Goal: Task Accomplishment & Management: Manage account settings

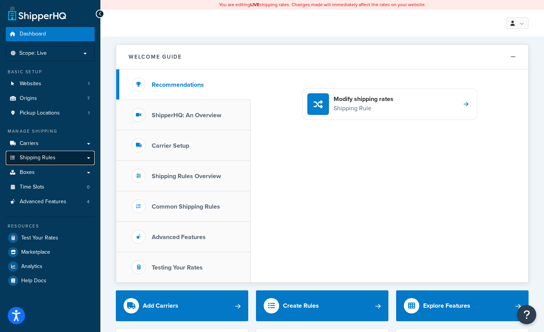
click at [80, 157] on link "Shipping Rules" at bounding box center [50, 158] width 89 height 14
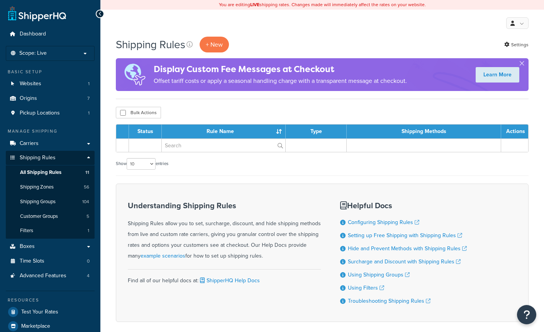
click at [89, 159] on link "Shipping Rules" at bounding box center [50, 158] width 89 height 14
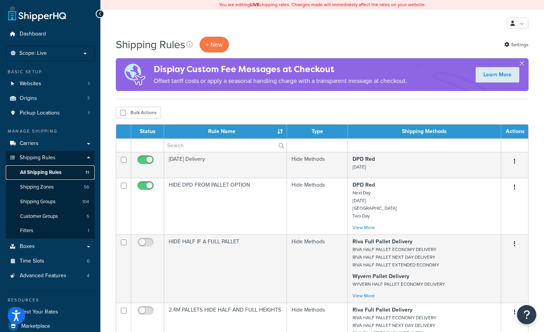
click at [40, 171] on span "All Shipping Rules" at bounding box center [40, 172] width 41 height 7
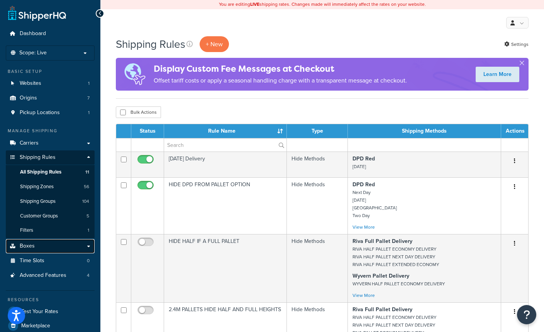
click at [69, 249] on link "Boxes" at bounding box center [50, 246] width 89 height 14
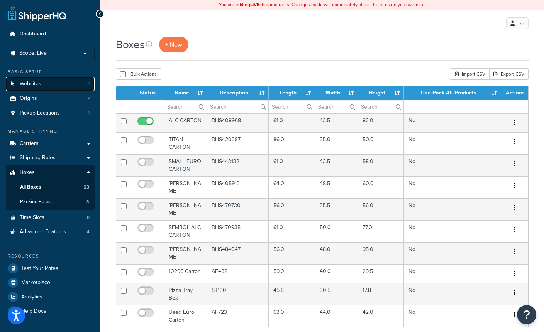
click at [45, 88] on link "Websites 1" at bounding box center [50, 84] width 89 height 14
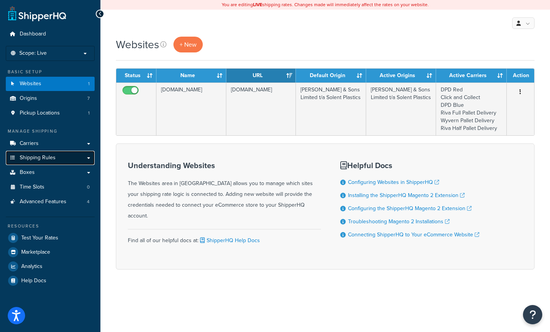
click at [58, 164] on link "Shipping Rules" at bounding box center [50, 158] width 89 height 14
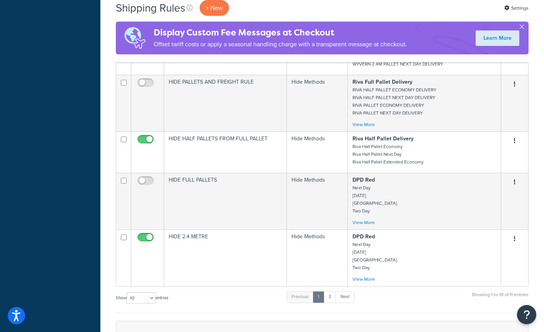
scroll to position [390, 0]
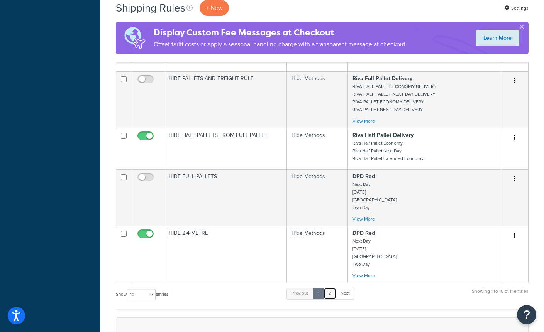
click at [327, 295] on link "2" at bounding box center [329, 294] width 13 height 12
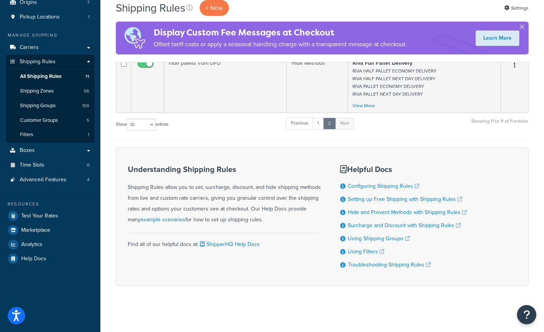
scroll to position [0, 0]
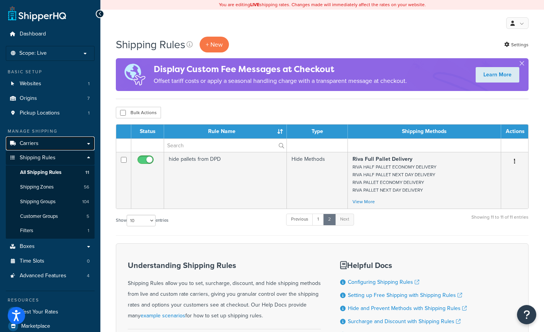
click at [38, 144] on link "Carriers" at bounding box center [50, 144] width 89 height 14
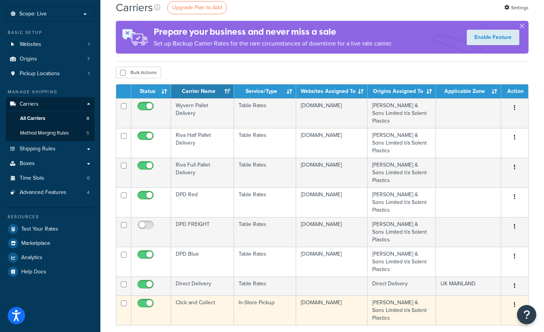
scroll to position [34, 0]
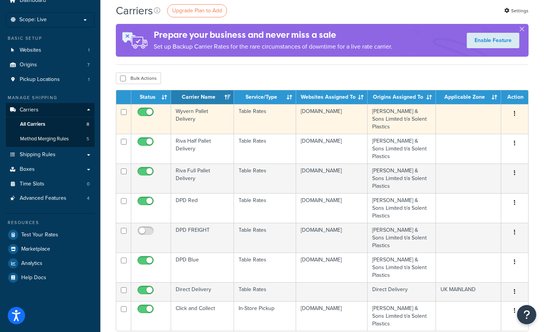
click at [403, 126] on td "Stanley Butcher & Sons Limited t/a Solent Plastics" at bounding box center [401, 119] width 68 height 30
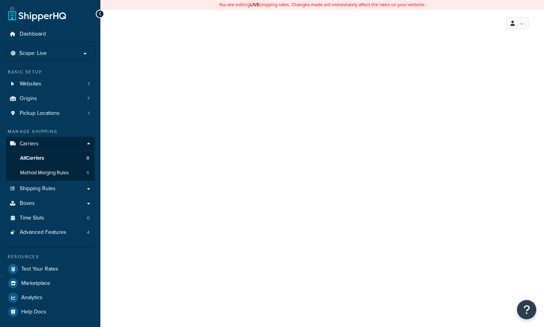
select select "25"
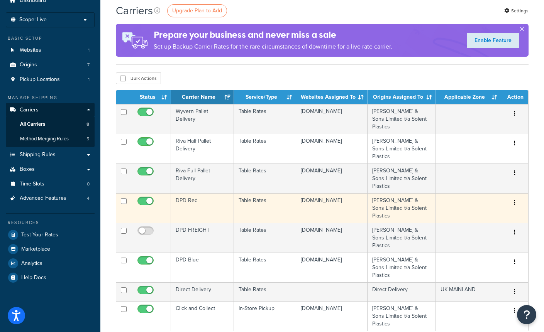
click at [398, 203] on td "[PERSON_NAME] & Sons Limited t/a Solent Plastics" at bounding box center [401, 208] width 68 height 30
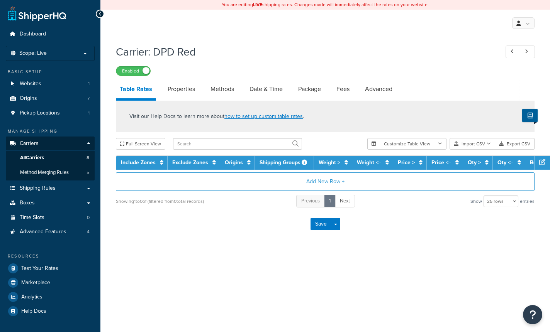
select select "25"
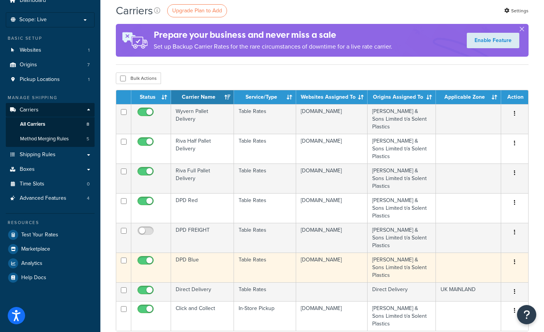
click at [413, 261] on td "[PERSON_NAME] & Sons Limited t/a Solent Plastics" at bounding box center [401, 268] width 68 height 30
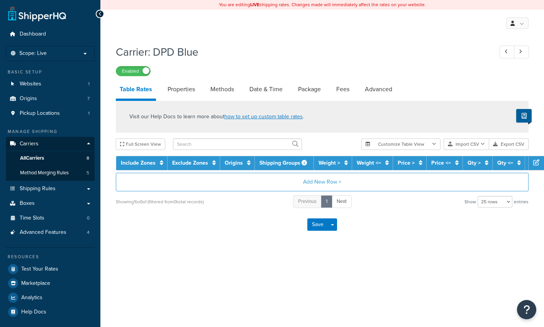
select select "25"
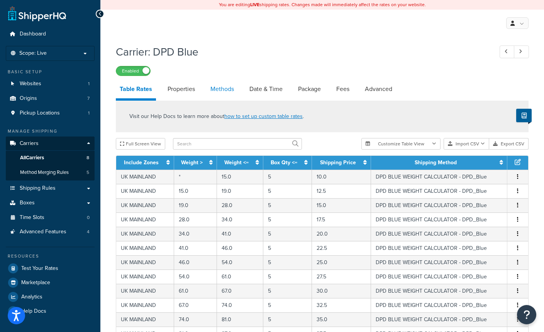
click at [220, 95] on link "Methods" at bounding box center [222, 89] width 31 height 19
select select "25"
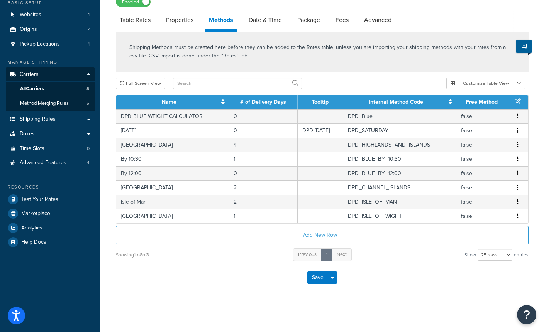
scroll to position [70, 0]
click at [344, 257] on span "Next" at bounding box center [342, 254] width 10 height 7
click at [29, 89] on span "All Carriers" at bounding box center [32, 89] width 24 height 7
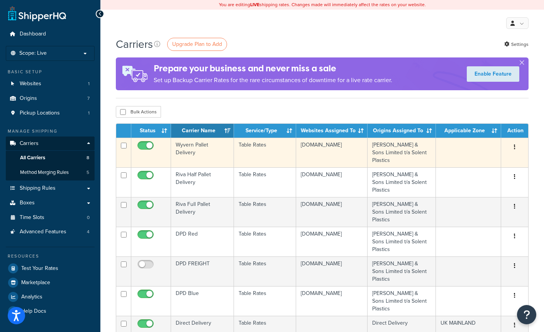
click at [355, 155] on td "www.solentplastics.co.uk" at bounding box center [331, 153] width 71 height 30
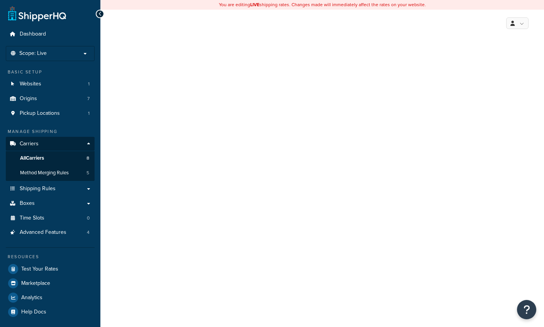
select select "25"
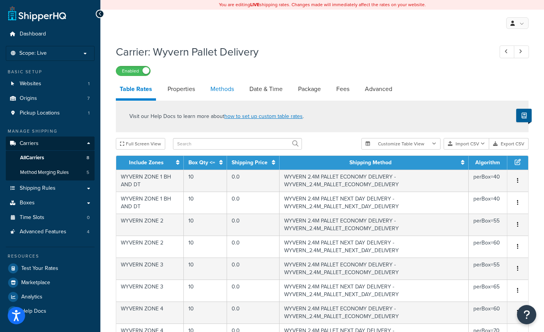
click at [218, 93] on link "Methods" at bounding box center [222, 89] width 31 height 19
select select "25"
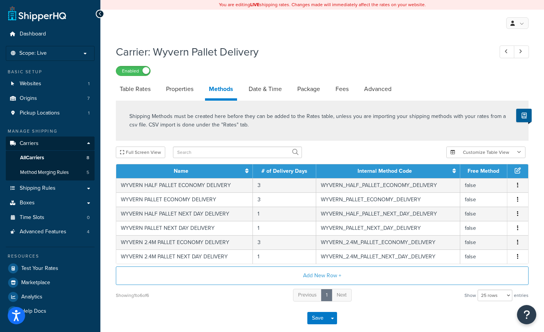
select select "25"
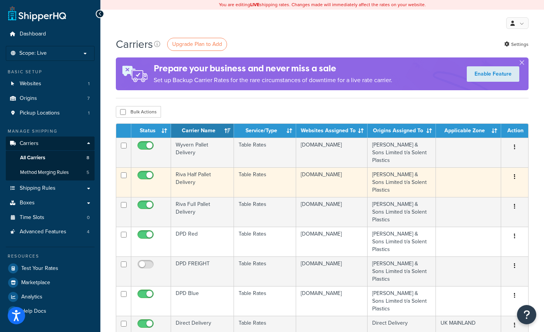
click at [324, 177] on td "[DOMAIN_NAME]" at bounding box center [331, 183] width 71 height 30
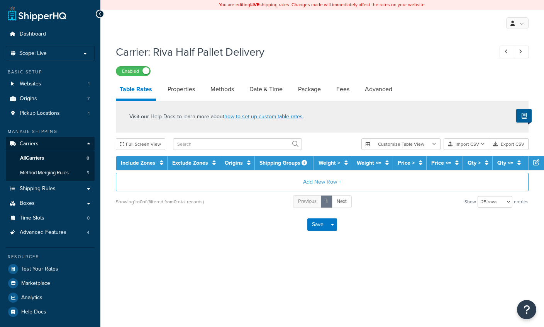
select select "25"
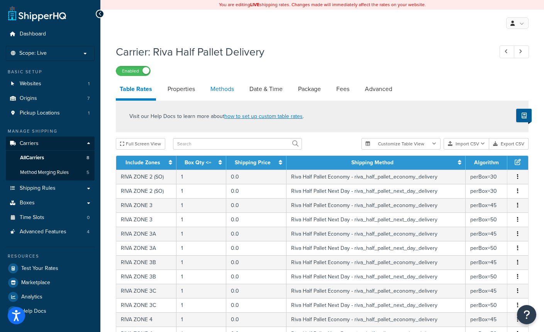
click at [227, 92] on link "Methods" at bounding box center [222, 89] width 31 height 19
select select "25"
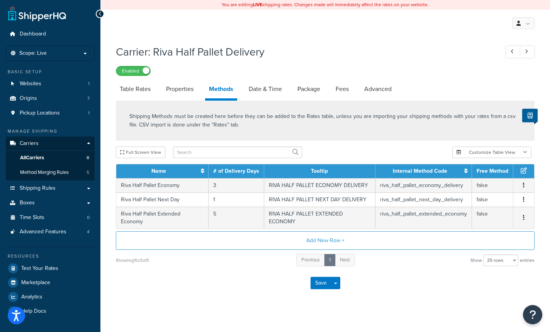
select select "25"
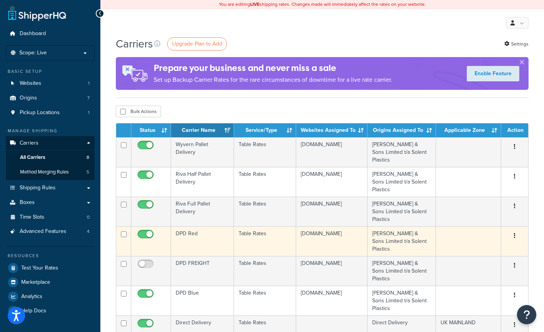
click at [330, 236] on td "www.solentplastics.co.uk" at bounding box center [331, 242] width 71 height 30
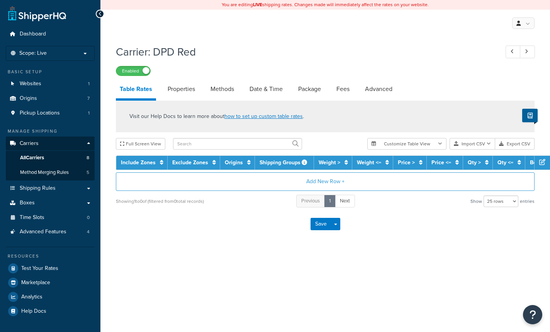
select select "25"
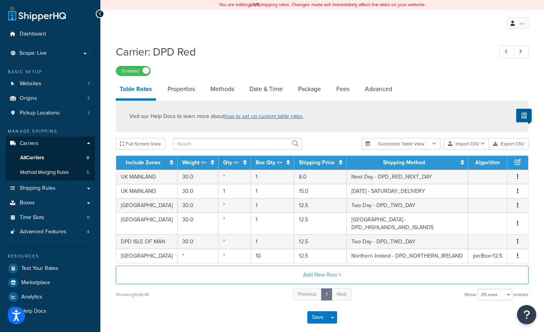
drag, startPoint x: 225, startPoint y: 93, endPoint x: 399, endPoint y: 101, distance: 174.3
click at [225, 93] on link "Methods" at bounding box center [222, 89] width 31 height 19
select select "25"
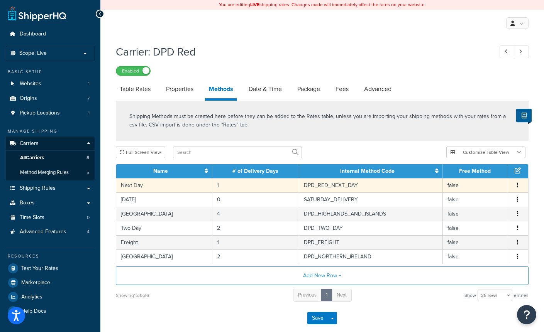
click at [517, 186] on icon "button" at bounding box center [518, 185] width 2 height 5
click at [466, 177] on div "Edit" at bounding box center [478, 179] width 55 height 16
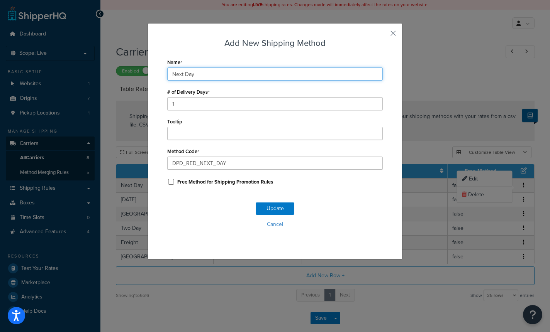
click at [168, 74] on input "Next Day" at bounding box center [274, 74] width 215 height 13
type input "DPD Next Day"
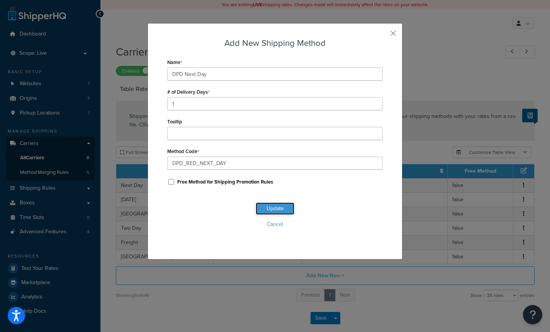
click at [265, 210] on button "Update" at bounding box center [275, 209] width 39 height 12
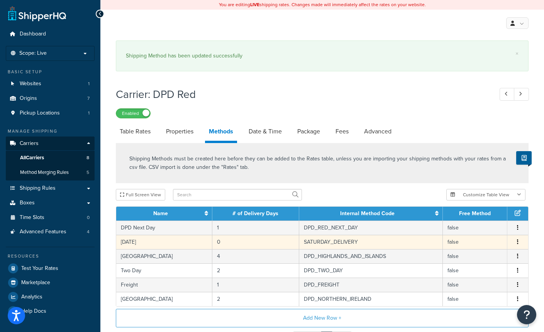
click at [518, 244] on button "button" at bounding box center [518, 242] width 6 height 8
click at [467, 235] on div "Edit" at bounding box center [478, 236] width 55 height 16
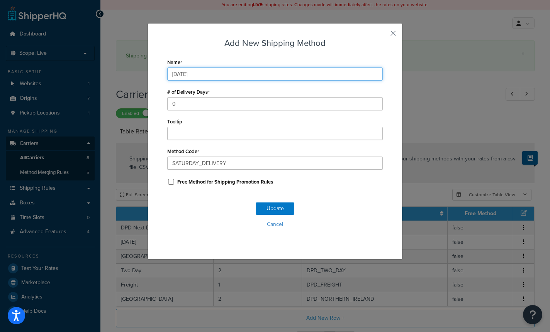
click at [167, 73] on input "[DATE]" at bounding box center [274, 74] width 215 height 13
type input "DPD Saturday"
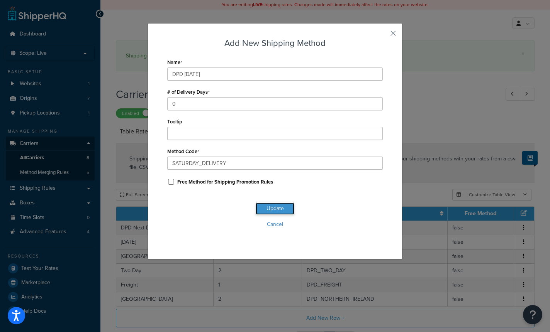
click at [268, 211] on button "Update" at bounding box center [275, 209] width 39 height 12
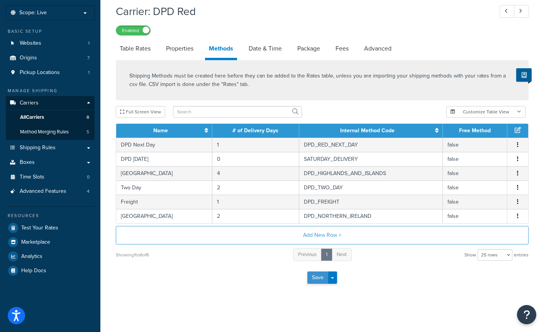
scroll to position [42, 0]
click at [320, 279] on button "Save" at bounding box center [317, 278] width 21 height 12
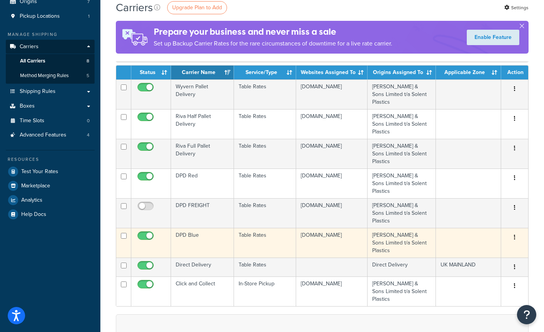
scroll to position [98, 0]
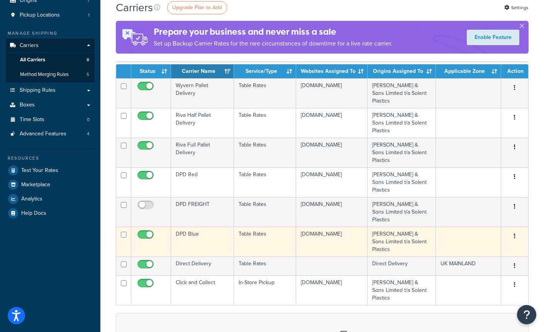
click at [405, 241] on td "[PERSON_NAME] & Sons Limited t/a Solent Plastics" at bounding box center [401, 242] width 68 height 30
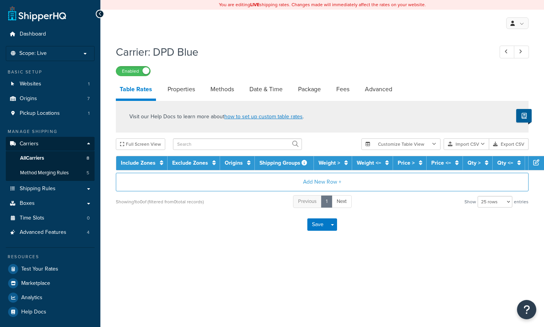
select select "25"
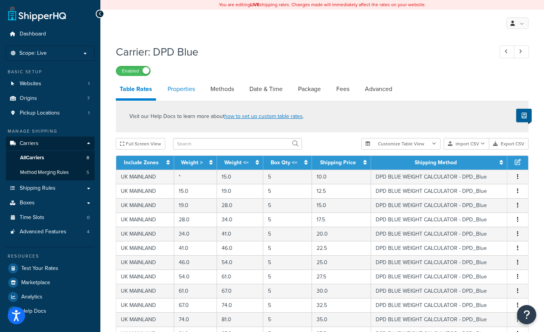
click at [188, 91] on link "Properties" at bounding box center [181, 89] width 35 height 19
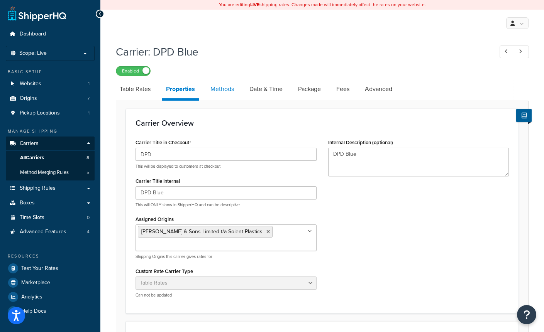
click at [219, 90] on link "Methods" at bounding box center [222, 89] width 31 height 19
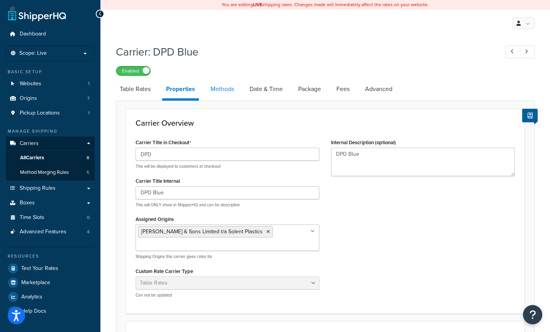
select select "25"
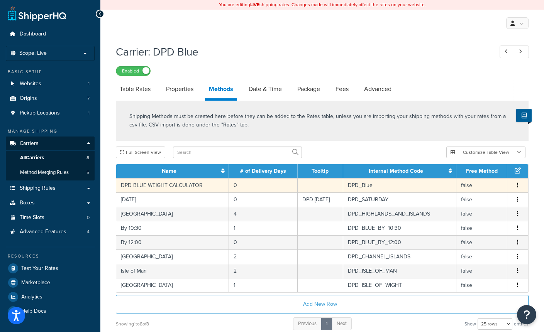
click at [518, 188] on icon "button" at bounding box center [518, 185] width 2 height 5
click at [482, 178] on div "Edit" at bounding box center [478, 179] width 55 height 16
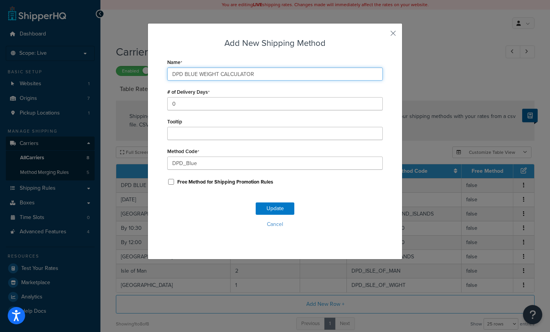
drag, startPoint x: 263, startPoint y: 75, endPoint x: 106, endPoint y: 68, distance: 157.6
click at [108, 68] on div "Add New Shipping Method Name DPD BLUE WEIGHT CALCULATOR # of Delivery Days 0 To…" at bounding box center [275, 166] width 550 height 332
paste input "Next day"
type input "DPD Next day"
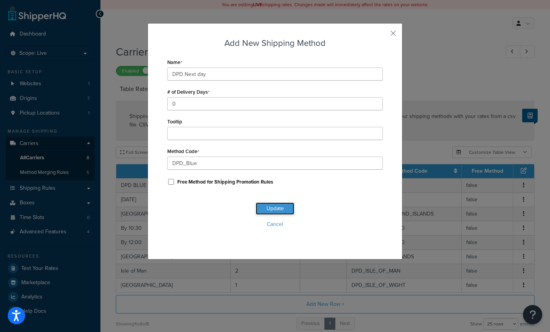
click at [276, 208] on button "Update" at bounding box center [275, 209] width 39 height 12
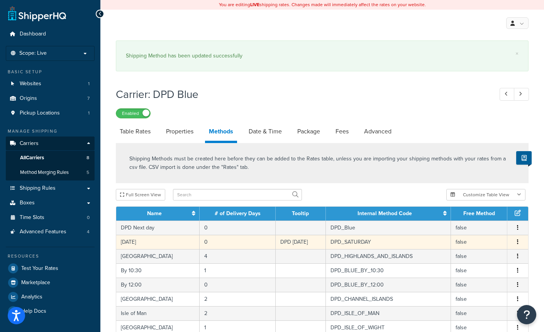
click at [518, 244] on icon "button" at bounding box center [518, 241] width 2 height 5
click at [488, 236] on div "Edit" at bounding box center [478, 236] width 55 height 16
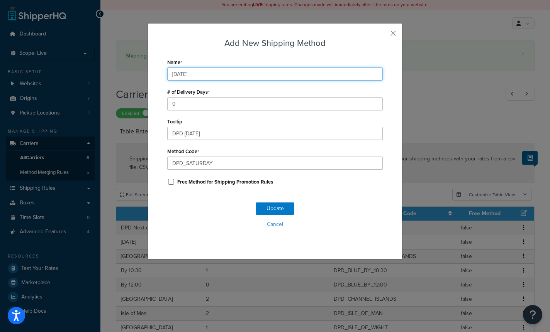
click at [167, 77] on input "Saturday" at bounding box center [274, 74] width 215 height 13
drag, startPoint x: 181, startPoint y: 73, endPoint x: 157, endPoint y: 72, distance: 23.5
click at [157, 72] on div "Add New Shipping Method Name DPD Saturday # of Delivery Days 0 Tooltip DPD Satu…" at bounding box center [274, 141] width 255 height 237
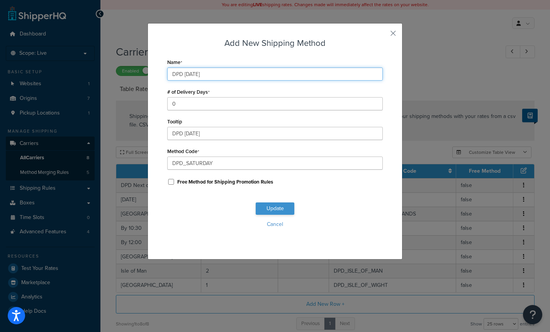
type input "DPD [DATE]"
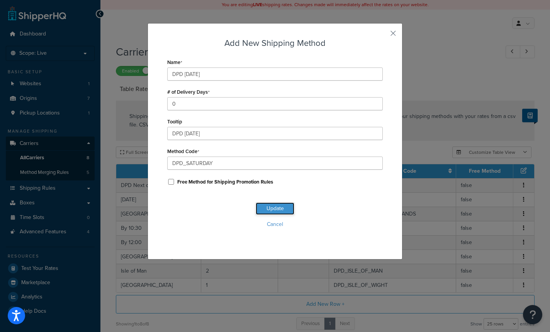
click at [274, 210] on button "Update" at bounding box center [275, 209] width 39 height 12
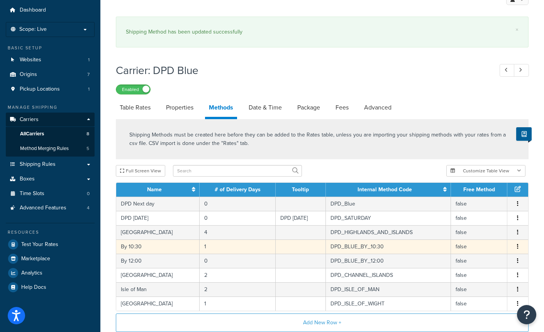
scroll to position [24, 0]
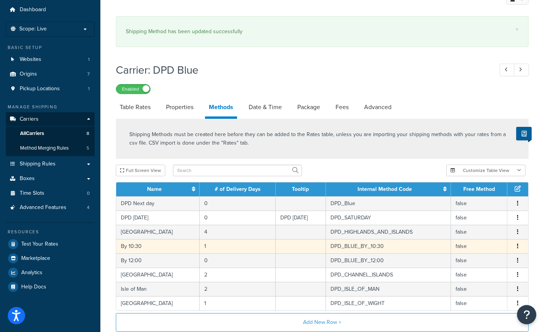
click at [517, 248] on icon "button" at bounding box center [518, 246] width 2 height 5
click at [478, 241] on div "Edit" at bounding box center [478, 240] width 55 height 16
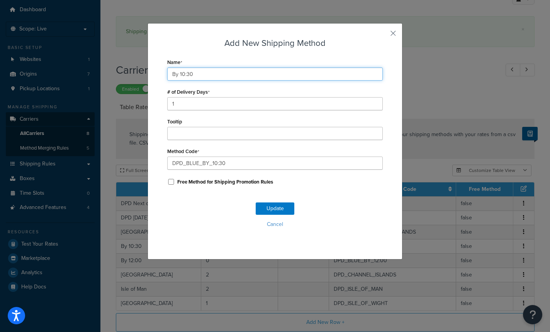
click at [169, 75] on input "By 10:30" at bounding box center [274, 74] width 215 height 13
paste input "DPD"
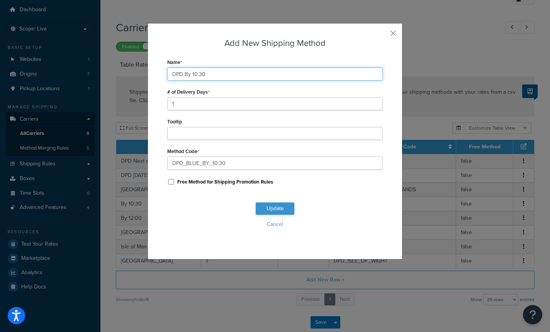
type input "DPD By 10:30"
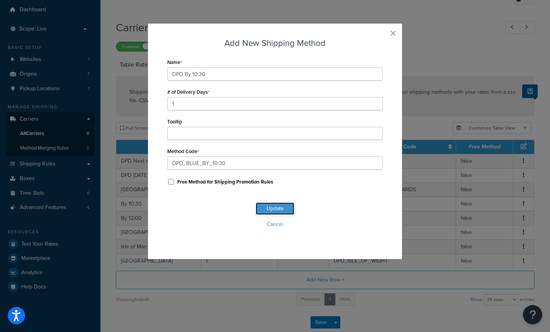
click at [273, 208] on button "Update" at bounding box center [275, 209] width 39 height 12
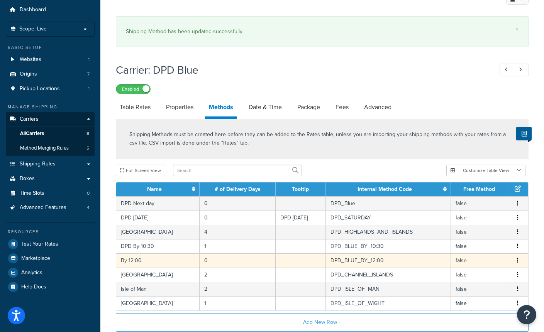
click at [516, 261] on button "button" at bounding box center [518, 261] width 6 height 8
click at [485, 253] on div "Edit" at bounding box center [478, 255] width 55 height 16
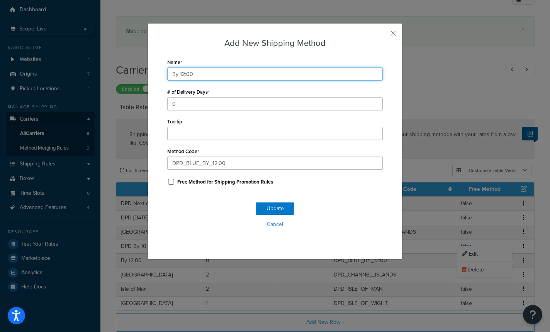
click at [167, 76] on input "By 12:00" at bounding box center [274, 74] width 215 height 13
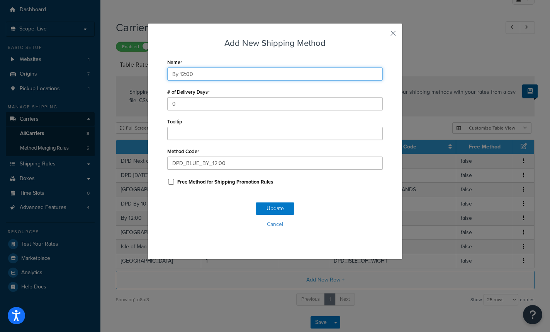
paste input "DPD"
type input "DPD By 12:00"
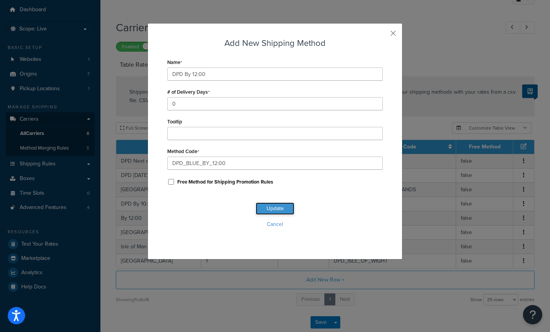
click at [278, 207] on button "Update" at bounding box center [275, 209] width 39 height 12
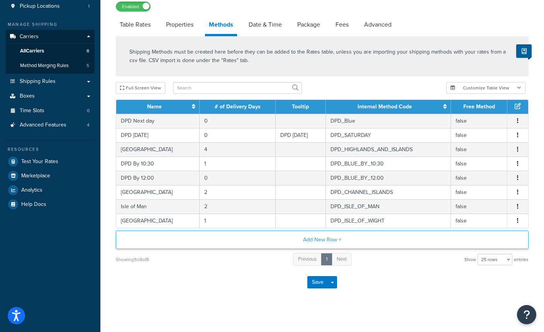
scroll to position [113, 0]
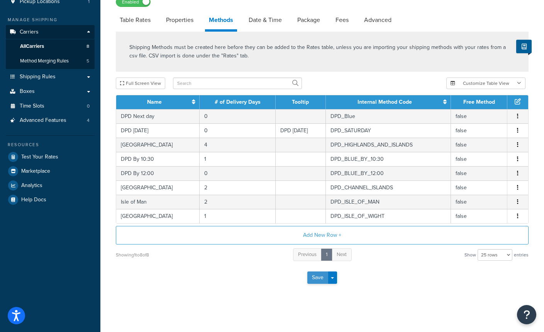
click at [313, 277] on button "Save" at bounding box center [317, 278] width 21 height 12
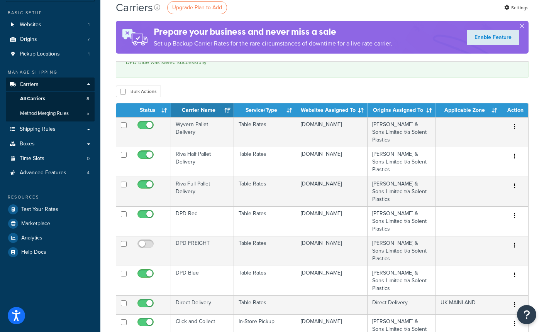
scroll to position [94, 0]
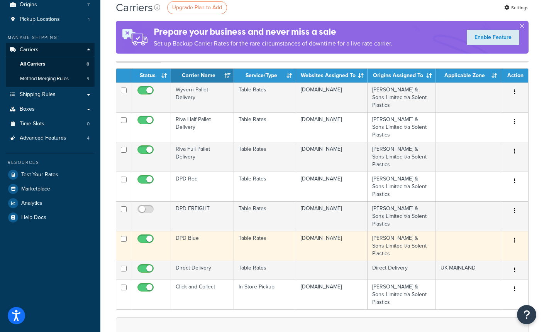
click at [386, 239] on td "Stanley Butcher & Sons Limited t/a Solent Plastics" at bounding box center [401, 246] width 68 height 30
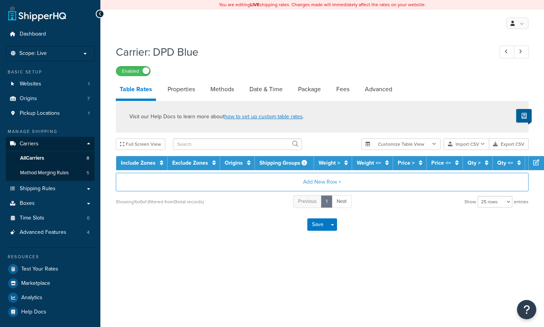
select select "25"
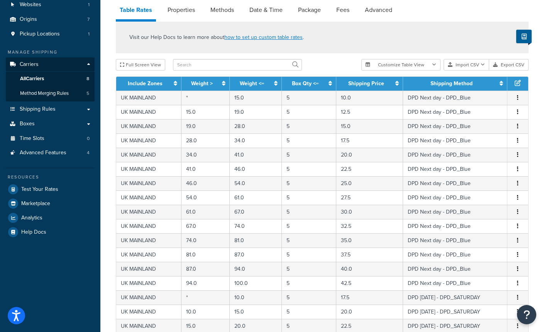
scroll to position [69, 0]
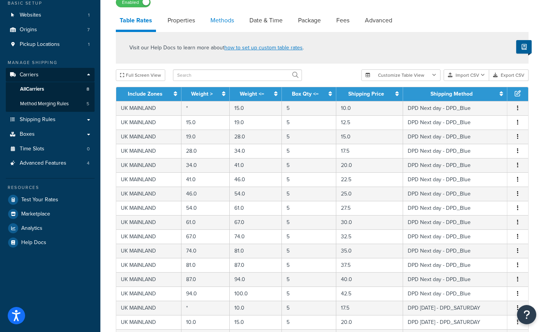
click at [220, 22] on link "Methods" at bounding box center [222, 20] width 31 height 19
select select "25"
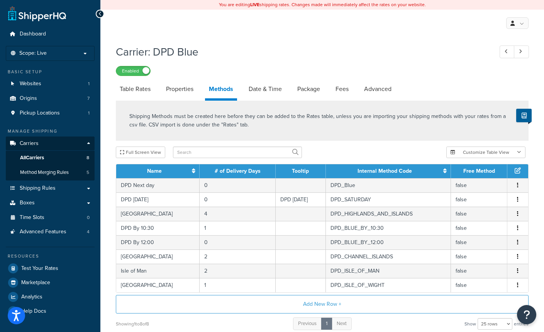
click at [144, 25] on div "My Profile Billing Global Settings Contact Us Logout" at bounding box center [321, 23] width 443 height 27
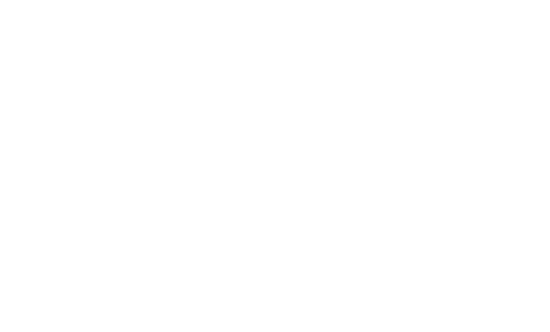
select select "25"
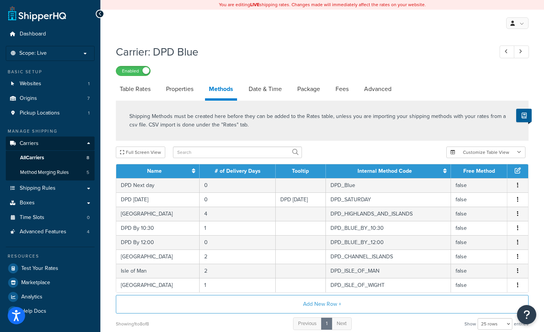
select select "25"
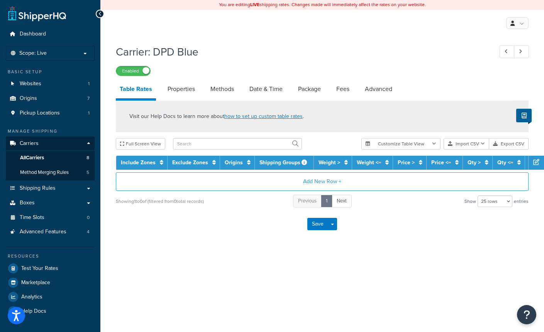
scroll to position [6, 0]
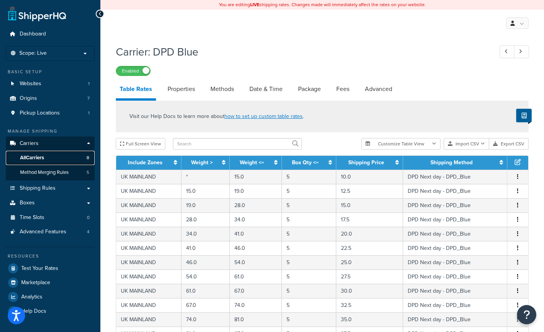
click at [38, 160] on span "All Carriers" at bounding box center [32, 158] width 24 height 7
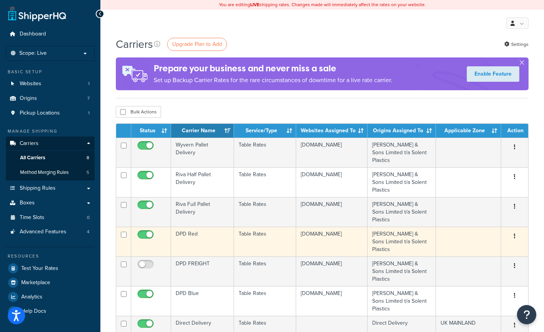
click at [325, 235] on td "www.solentplastics.co.uk" at bounding box center [331, 242] width 71 height 30
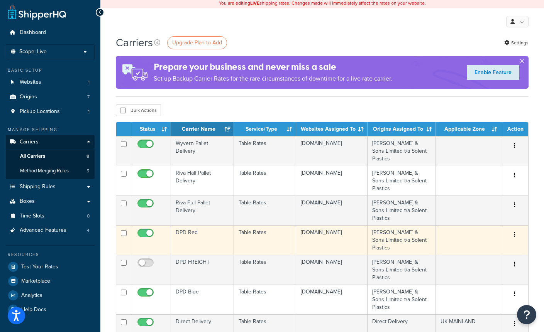
scroll to position [2, 0]
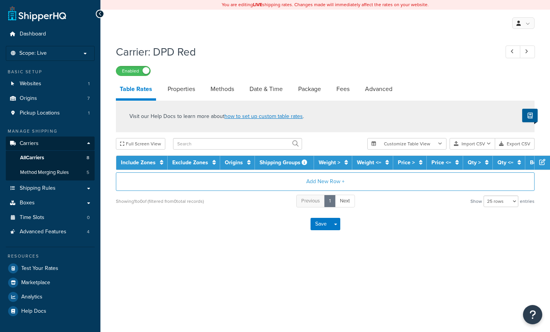
select select "25"
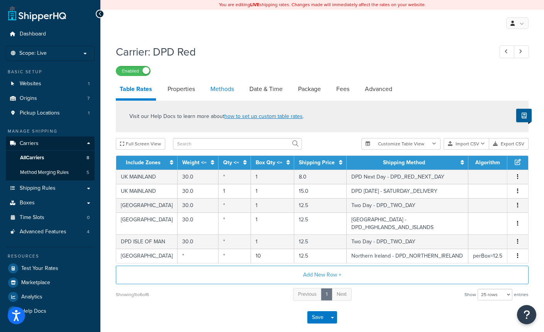
click at [219, 92] on link "Methods" at bounding box center [222, 89] width 31 height 19
select select "25"
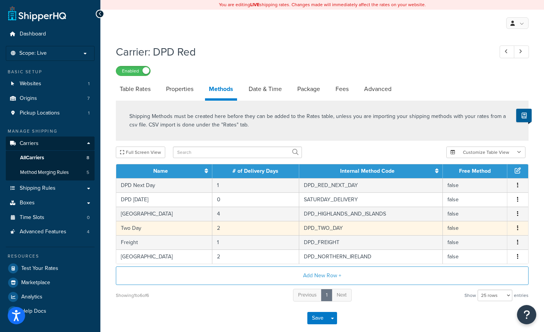
click at [518, 230] on button "button" at bounding box center [518, 228] width 6 height 8
click at [486, 223] on div "Edit" at bounding box center [478, 222] width 55 height 16
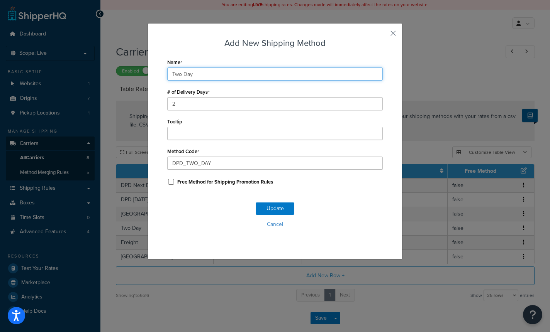
click at [168, 75] on input "Two Day" at bounding box center [274, 74] width 215 height 13
type input "DPD Two Day"
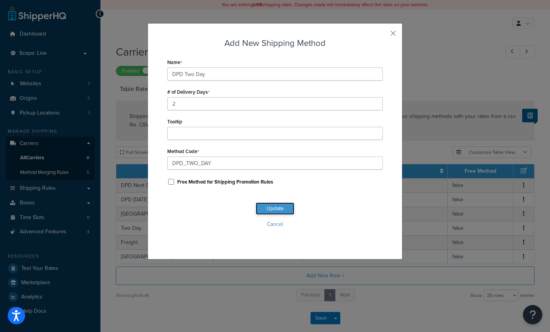
click at [263, 210] on button "Update" at bounding box center [275, 209] width 39 height 12
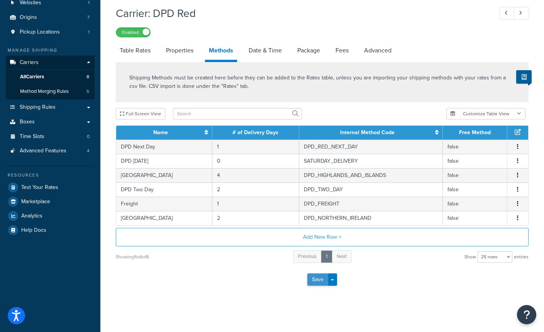
click at [320, 279] on button "Save" at bounding box center [317, 280] width 21 height 12
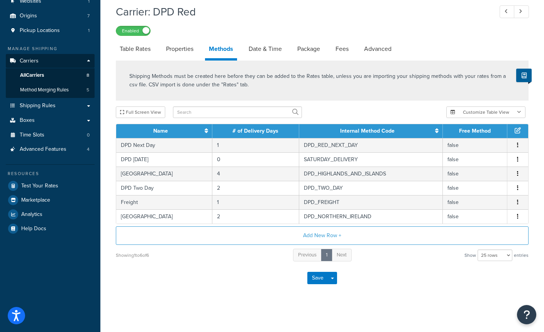
scroll to position [1, 0]
